Goal: Navigation & Orientation: Find specific page/section

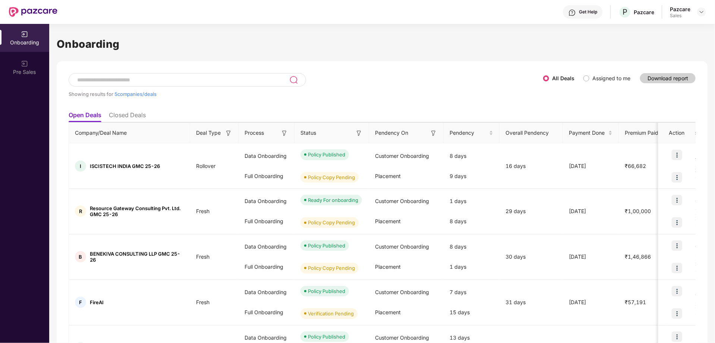
scroll to position [25, 0]
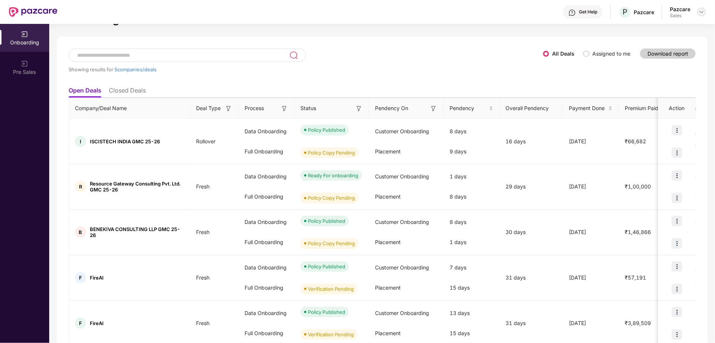
click at [703, 13] on img at bounding box center [702, 12] width 6 height 6
click at [655, 31] on div "Admin view" at bounding box center [667, 29] width 97 height 15
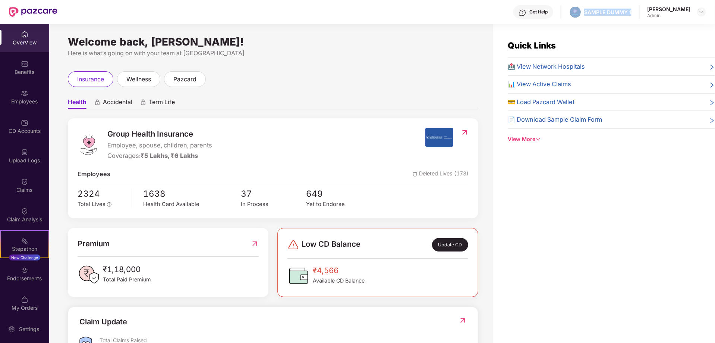
drag, startPoint x: 573, startPoint y: 12, endPoint x: 624, endPoint y: 13, distance: 51.4
click at [624, 13] on div "Get Help SAMPLE DUMMY 1 [PERSON_NAME] Shukla Admin" at bounding box center [381, 12] width 649 height 24
drag, startPoint x: 66, startPoint y: 42, endPoint x: 278, endPoint y: 45, distance: 212.1
click at [278, 45] on div "Welcome back, [PERSON_NAME]! Here is what’s going on with your team at Pazcare …" at bounding box center [271, 188] width 444 height 328
click at [378, 46] on div "Welcome back, [PERSON_NAME]! Here is what’s going on with your team at [GEOGRAP…" at bounding box center [273, 48] width 410 height 19
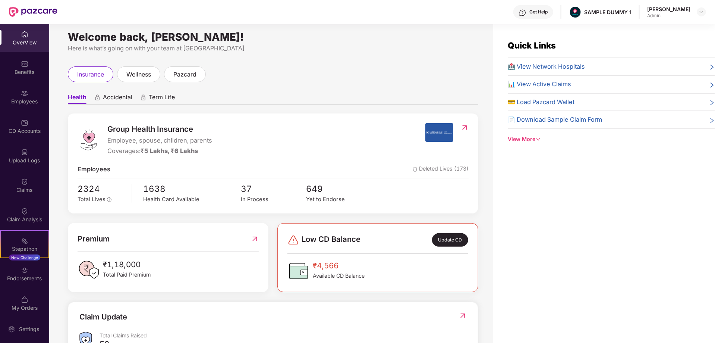
scroll to position [6, 0]
click at [108, 95] on span "Accidental" at bounding box center [117, 97] width 29 height 11
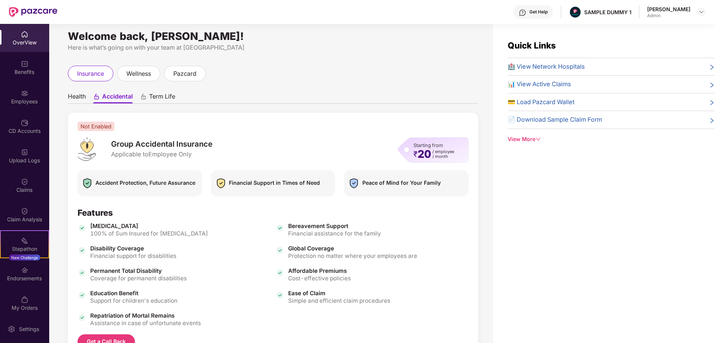
click at [73, 96] on span "Health" at bounding box center [77, 97] width 18 height 11
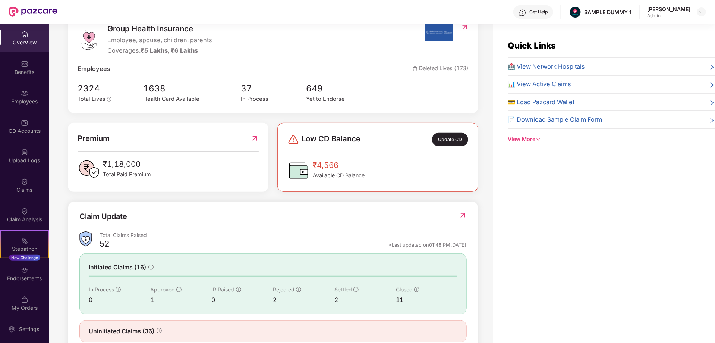
scroll to position [125, 0]
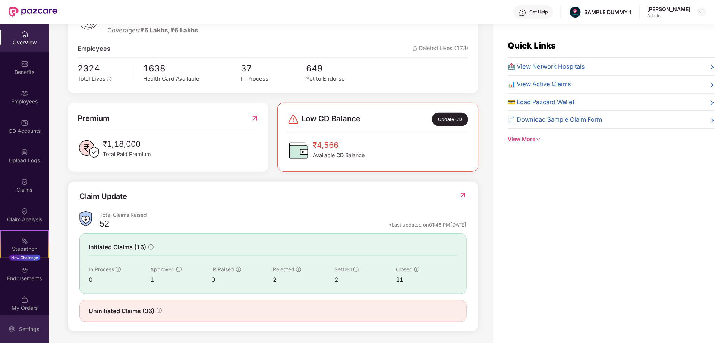
click at [19, 325] on div "Settings" at bounding box center [29, 328] width 25 height 7
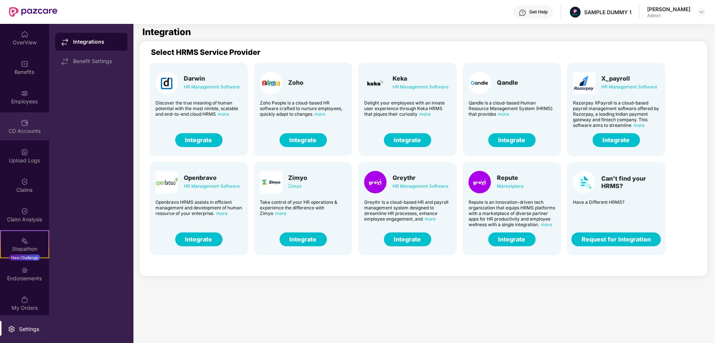
click at [26, 118] on div at bounding box center [24, 121] width 7 height 7
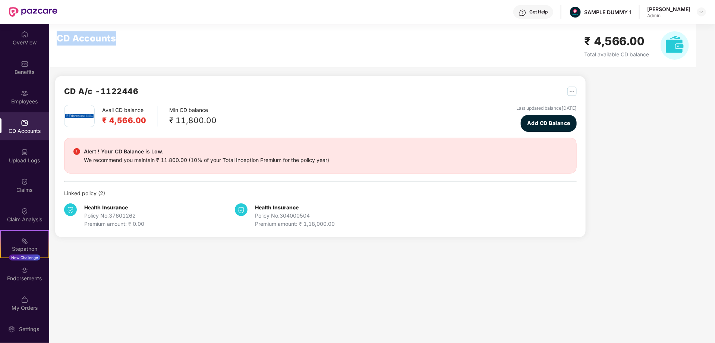
drag, startPoint x: 57, startPoint y: 39, endPoint x: 140, endPoint y: 29, distance: 83.7
click at [140, 29] on div "CD Accounts ₹ 4,566.00 Total available CD balance" at bounding box center [372, 45] width 647 height 43
click at [21, 67] on img at bounding box center [24, 63] width 7 height 7
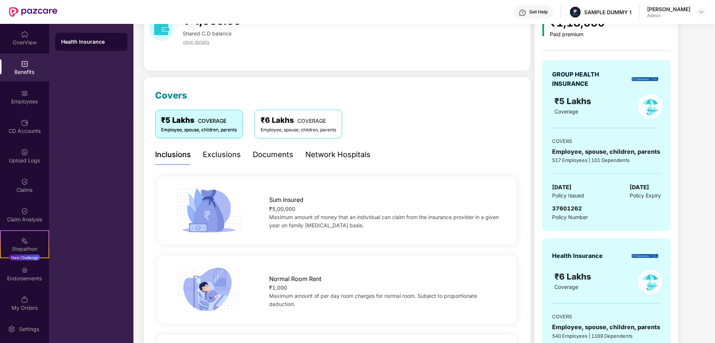
scroll to position [68, 0]
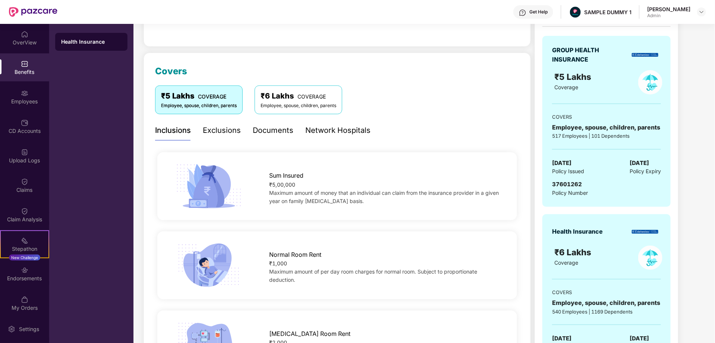
click at [224, 133] on div "Exclusions" at bounding box center [222, 130] width 38 height 12
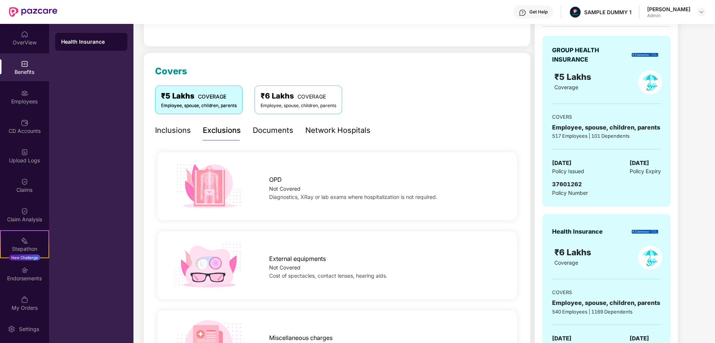
scroll to position [94, 0]
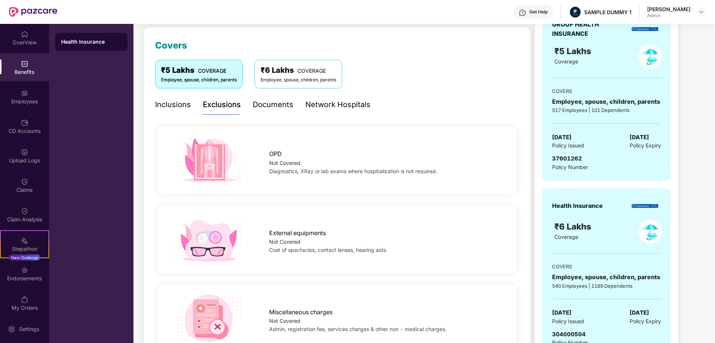
click at [281, 107] on div "Documents" at bounding box center [273, 105] width 41 height 12
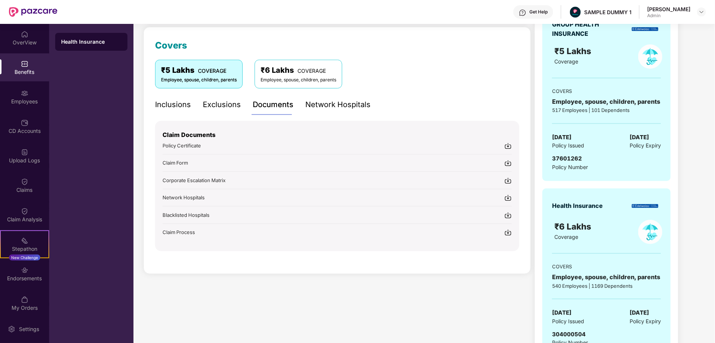
click at [333, 104] on div "Network Hospitals" at bounding box center [337, 105] width 65 height 12
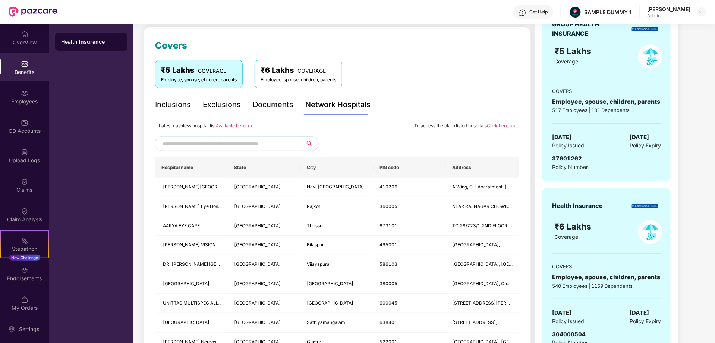
click at [226, 145] on input "text" at bounding box center [226, 143] width 127 height 11
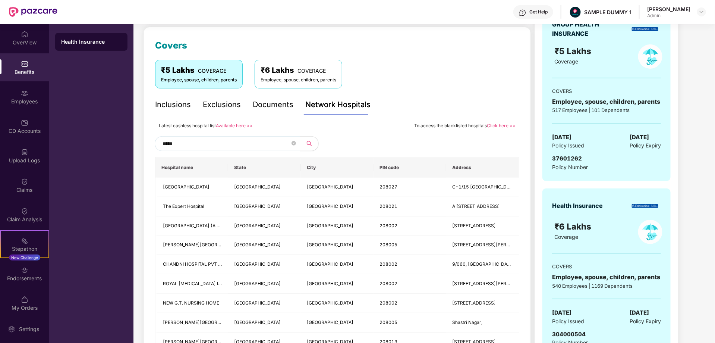
type input "******"
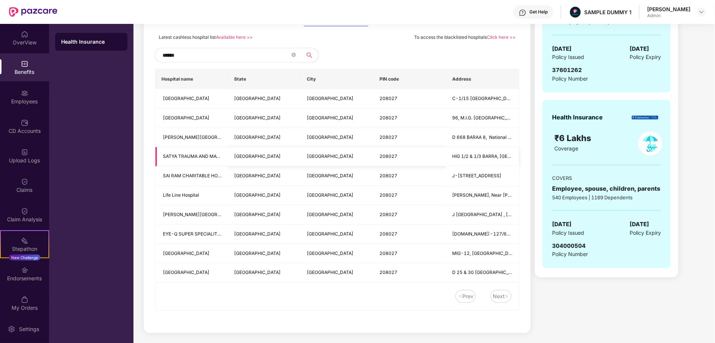
scroll to position [0, 0]
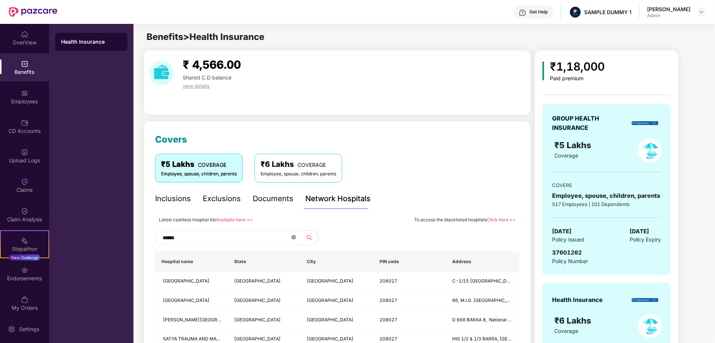
click at [294, 238] on icon "close-circle" at bounding box center [293, 237] width 4 height 4
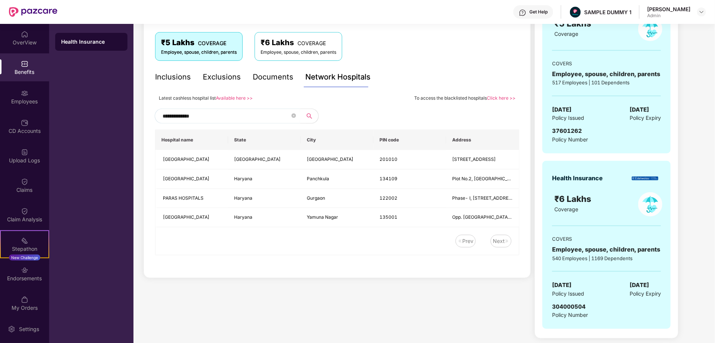
type input "**********"
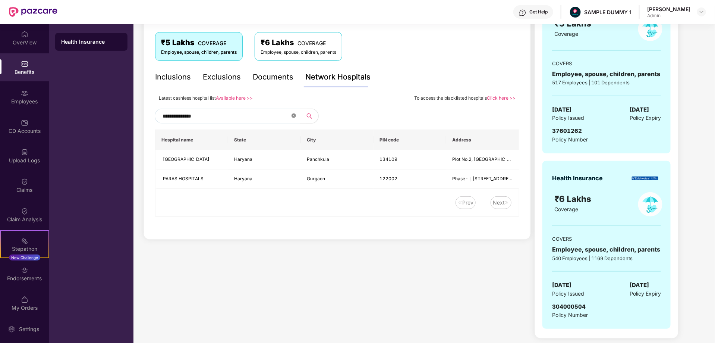
click at [293, 117] on icon "close-circle" at bounding box center [293, 115] width 4 height 4
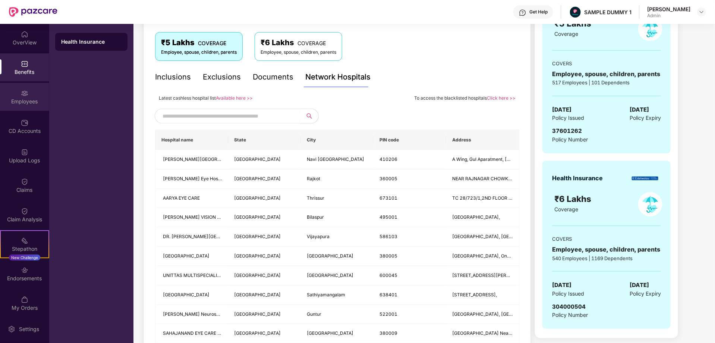
click at [20, 102] on div "Employees" at bounding box center [24, 101] width 49 height 7
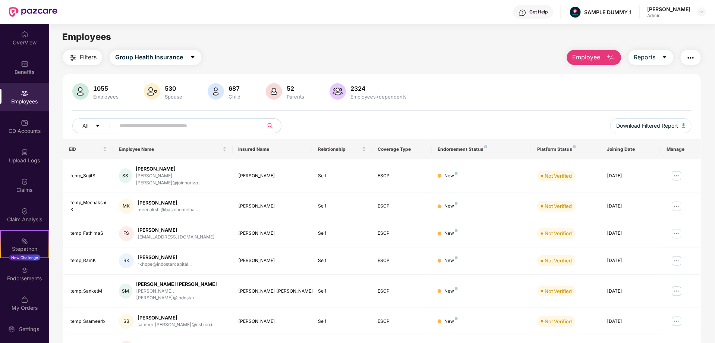
click at [598, 56] on span "Employee" at bounding box center [587, 57] width 28 height 9
click at [665, 59] on icon "caret-down" at bounding box center [665, 57] width 6 height 6
